Goal: Information Seeking & Learning: Learn about a topic

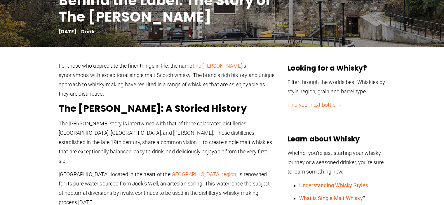
scroll to position [117, 0]
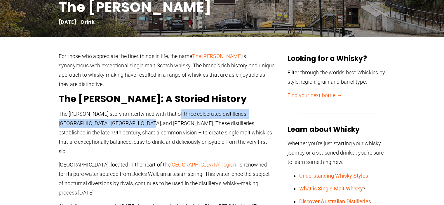
drag, startPoint x: 169, startPoint y: 114, endPoint x: 118, endPoint y: 122, distance: 52.0
click at [118, 122] on p "The [PERSON_NAME] story is intertwined with that of three celebrated distilleri…" at bounding box center [167, 132] width 216 height 47
copy p "three celebrated distilleries: [GEOGRAPHIC_DATA], [GEOGRAPHIC_DATA], and [PERSO…"
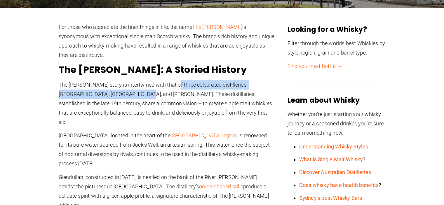
scroll to position [175, 0]
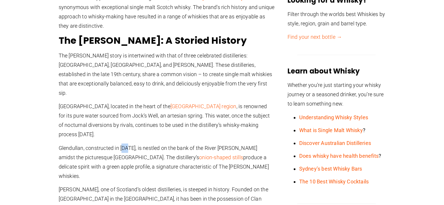
drag, startPoint x: 123, startPoint y: 129, endPoint x: 130, endPoint y: 128, distance: 7.0
click at [130, 144] on p "Glendullan, constructed in [DATE], is nestled on the bank of the River [PERSON_…" at bounding box center [167, 162] width 216 height 37
click at [129, 144] on p "Glendullan, constructed in [DATE], is nestled on the bank of the River [PERSON_…" at bounding box center [167, 162] width 216 height 37
drag, startPoint x: 120, startPoint y: 128, endPoint x: 132, endPoint y: 128, distance: 12.0
click at [132, 144] on p "Glendullan, constructed in [DATE], is nestled on the bank of the River [PERSON_…" at bounding box center [167, 162] width 216 height 37
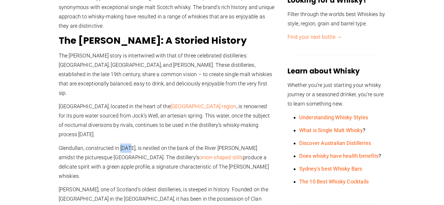
copy p "1897"
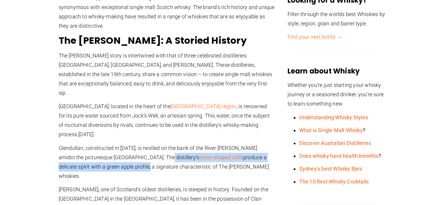
drag, startPoint x: 152, startPoint y: 139, endPoint x: 102, endPoint y: 151, distance: 51.3
click at [102, 151] on p "Glendullan, constructed in [DATE], is nestled on the bank of the River [PERSON_…" at bounding box center [167, 162] width 216 height 37
copy p "onion-shaped stills produce a delicate spirit with a green apple profile"
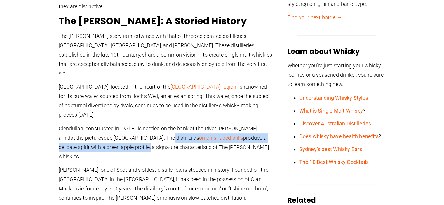
scroll to position [204, 0]
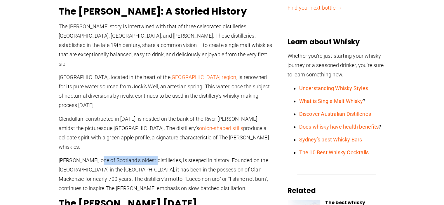
drag, startPoint x: 96, startPoint y: 132, endPoint x: 149, endPoint y: 133, distance: 52.5
click at [149, 156] on p "[PERSON_NAME], one of Scotland’s oldest distilleries, is steeped in history. Fo…" at bounding box center [167, 174] width 216 height 37
drag, startPoint x: 81, startPoint y: 130, endPoint x: 162, endPoint y: 131, distance: 81.1
click at [162, 156] on p "[PERSON_NAME], one of Scotland’s oldest distilleries, is steeped in history. Fo…" at bounding box center [167, 174] width 216 height 37
copy p "one of Scotland’s oldest distilleries"
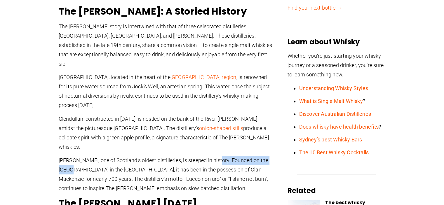
drag, startPoint x: 214, startPoint y: 131, endPoint x: 276, endPoint y: 132, distance: 62.7
copy p "Founded on the Black Isle"
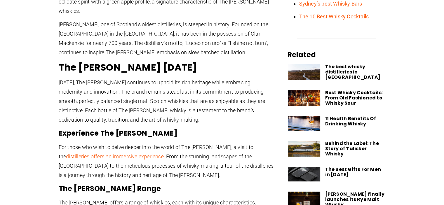
scroll to position [350, 0]
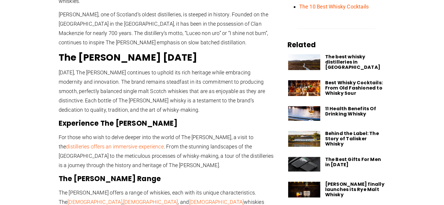
click at [122, 199] on link "[DEMOGRAPHIC_DATA]" at bounding box center [94, 202] width 55 height 6
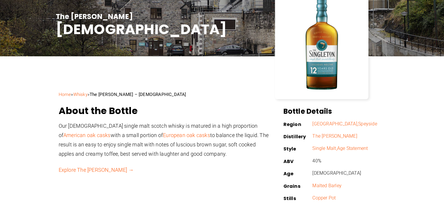
scroll to position [88, 0]
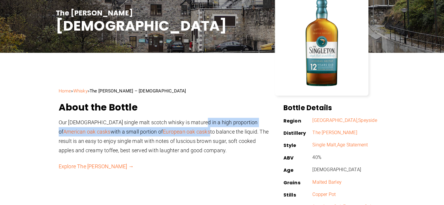
drag, startPoint x: 193, startPoint y: 121, endPoint x: 184, endPoint y: 131, distance: 13.2
click at [184, 131] on p "Our 12 year old single malt scotch whisky is matured in a high proportion of Am…" at bounding box center [164, 136] width 210 height 37
copy p "high proportion of American oak casks with a small portion of European oak casks"
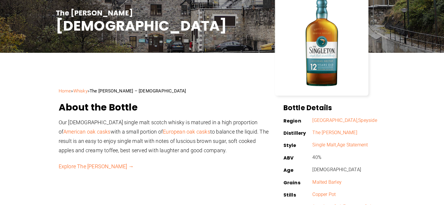
click at [220, 148] on p "Our 12 year old single malt scotch whisky is matured in a high proportion of Am…" at bounding box center [164, 136] width 210 height 37
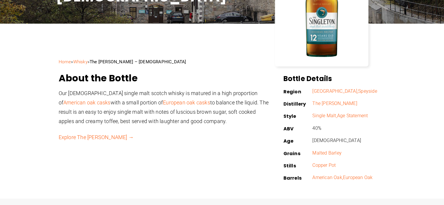
click at [100, 139] on link "Explore The Singleton →" at bounding box center [96, 137] width 75 height 6
